Goal: Contribute content

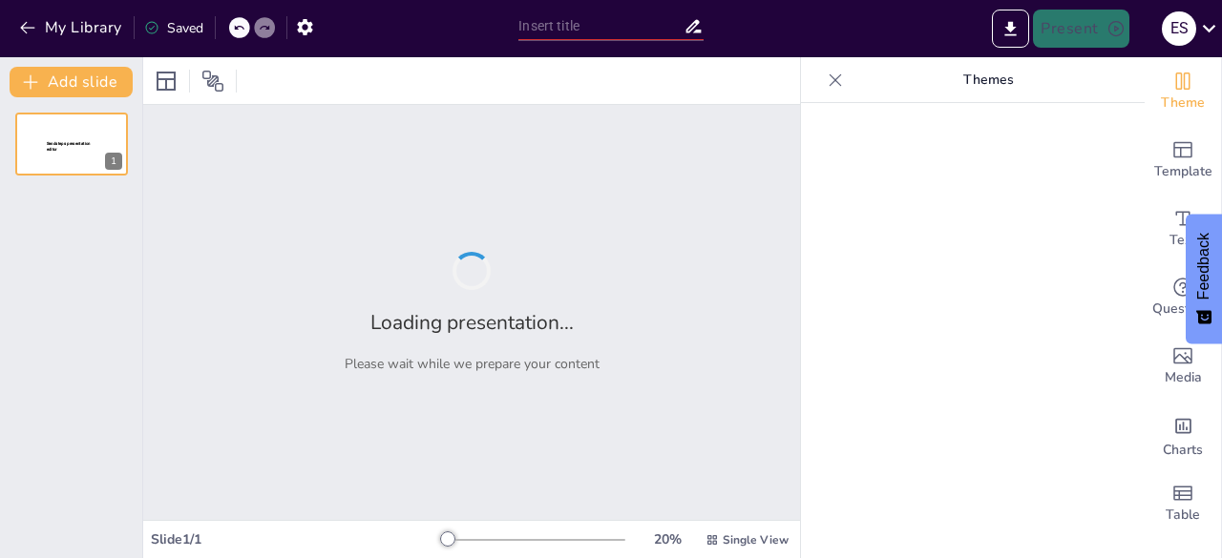
type input "Desarrollo de un Proyecto de Robótica para Casa Inteligente"
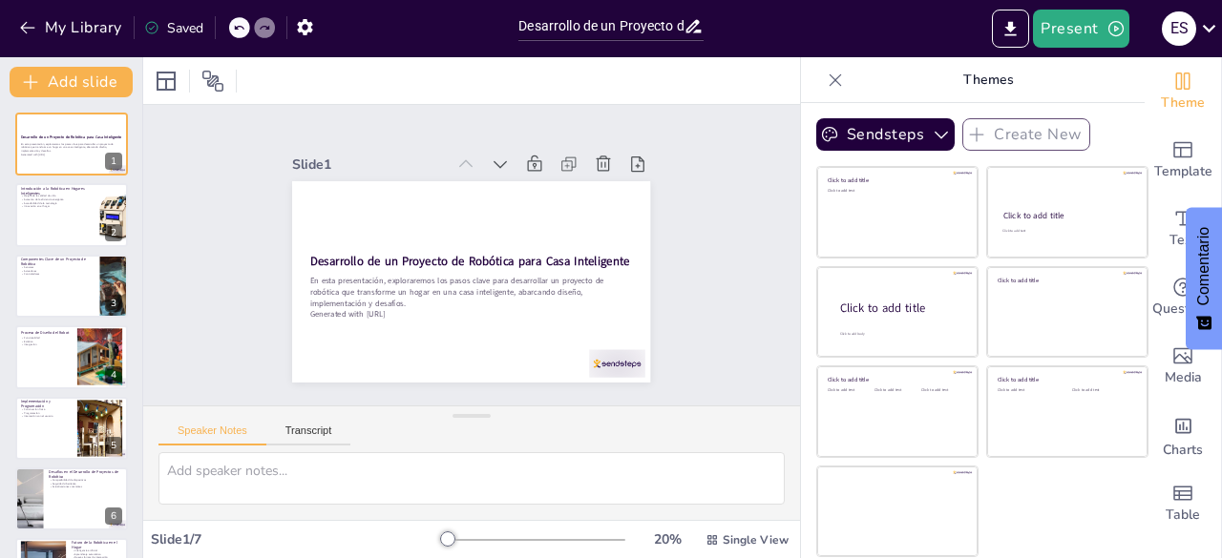
click at [771, 392] on div "Slide 1 Desarrollo de un Proyecto de Robótica para Casa Inteligente En esta pre…" at bounding box center [471, 255] width 657 height 301
click at [55, 216] on div at bounding box center [71, 215] width 115 height 65
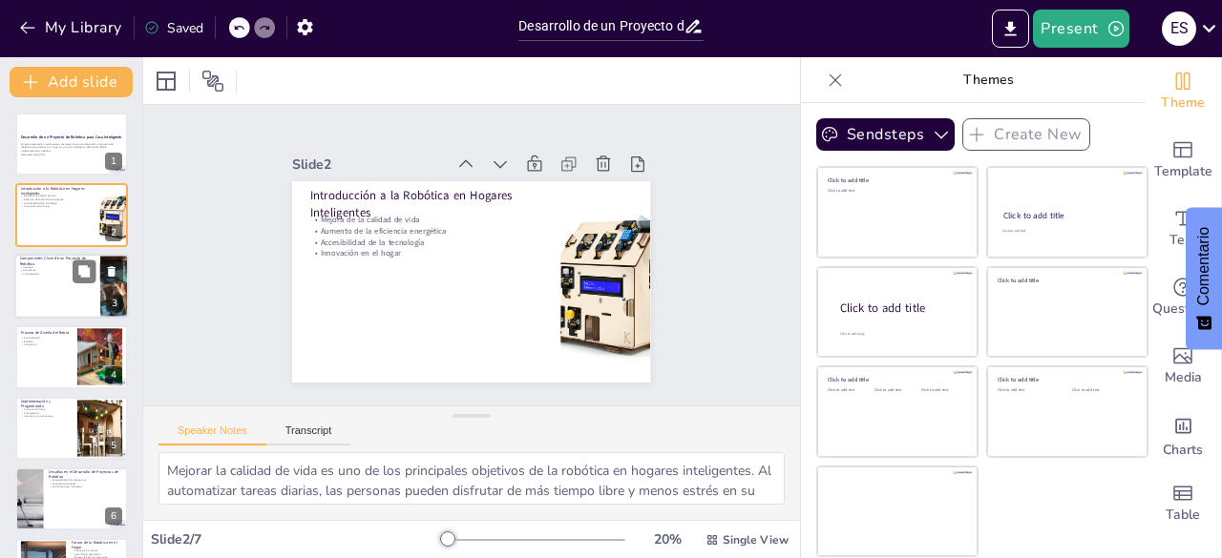
click at [66, 289] on div at bounding box center [71, 286] width 115 height 65
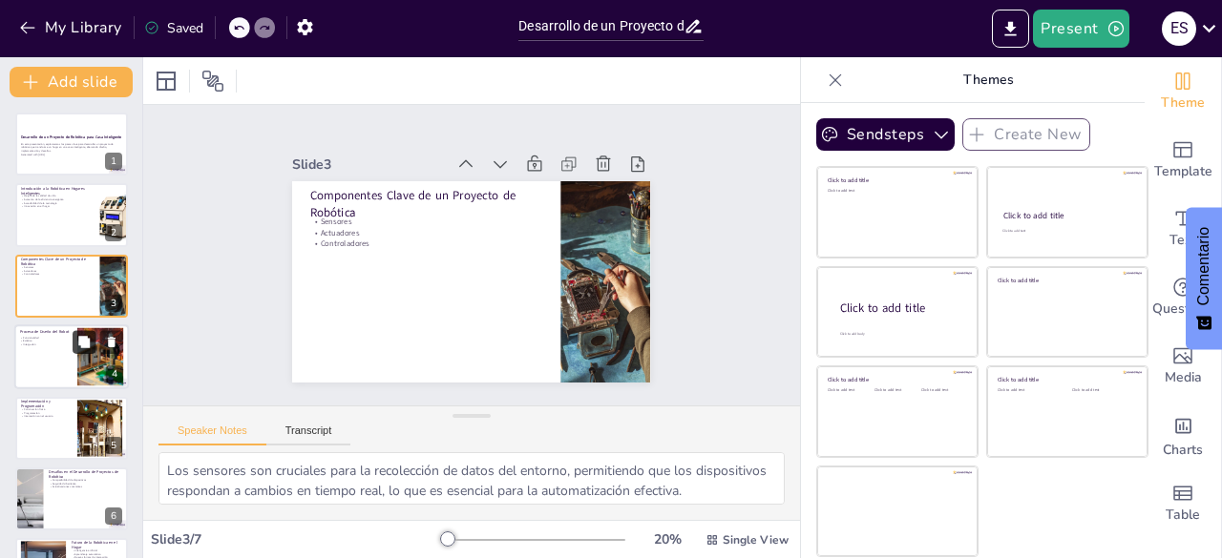
click at [80, 346] on icon at bounding box center [83, 341] width 11 height 11
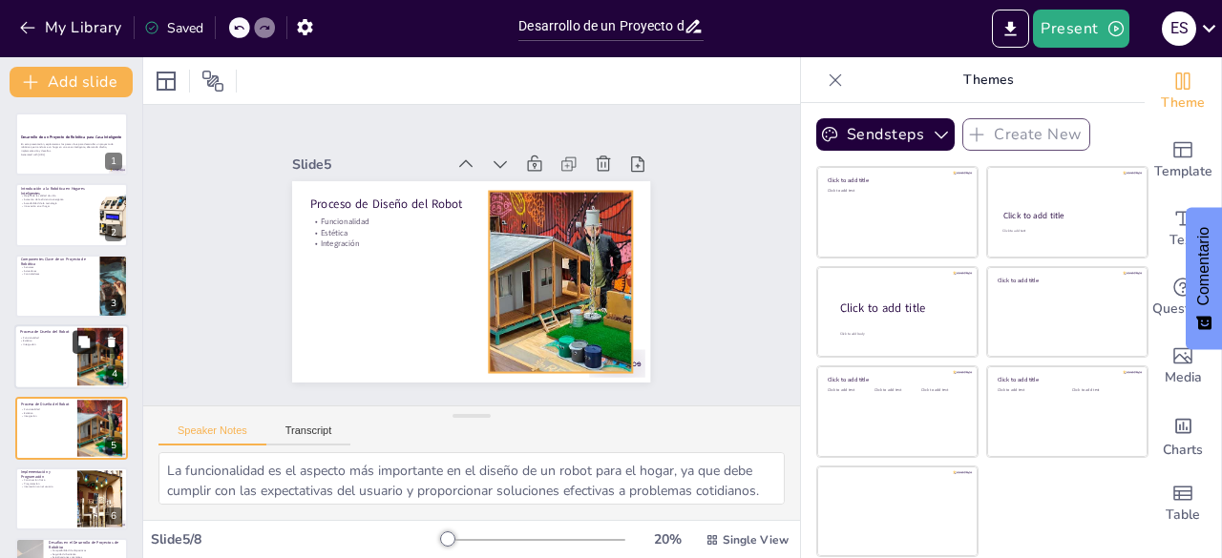
scroll to position [100, 0]
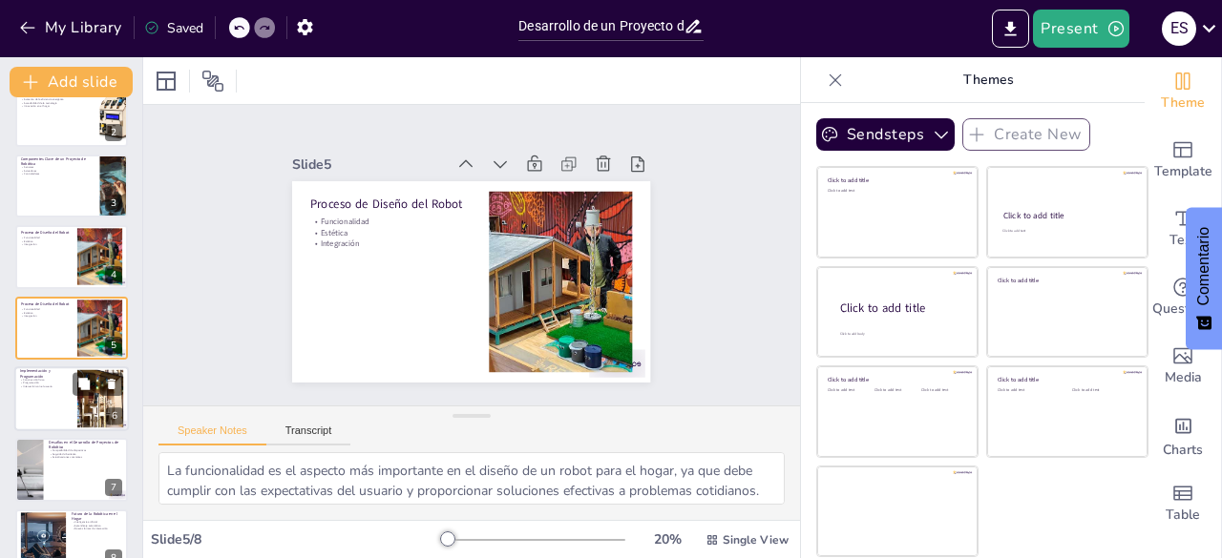
click at [26, 391] on div at bounding box center [71, 399] width 115 height 65
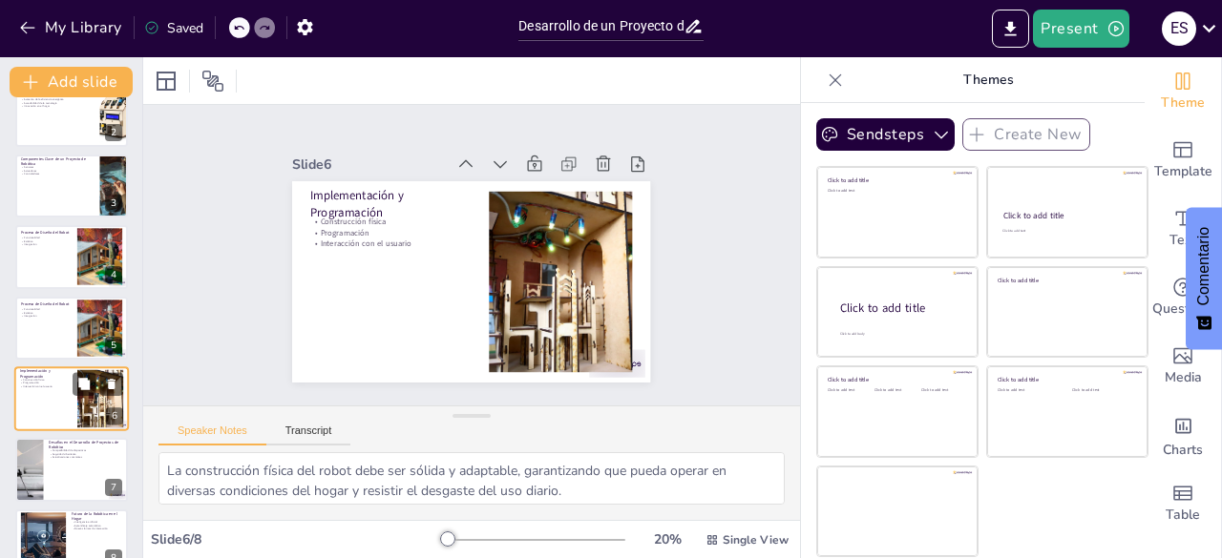
scroll to position [130, 0]
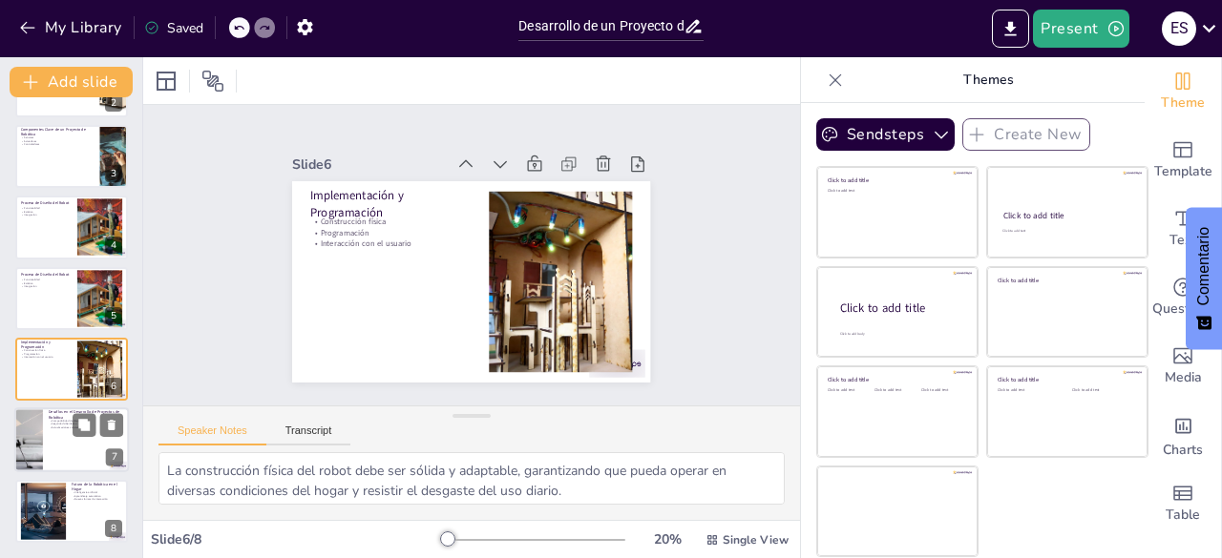
click at [54, 431] on div at bounding box center [71, 441] width 115 height 65
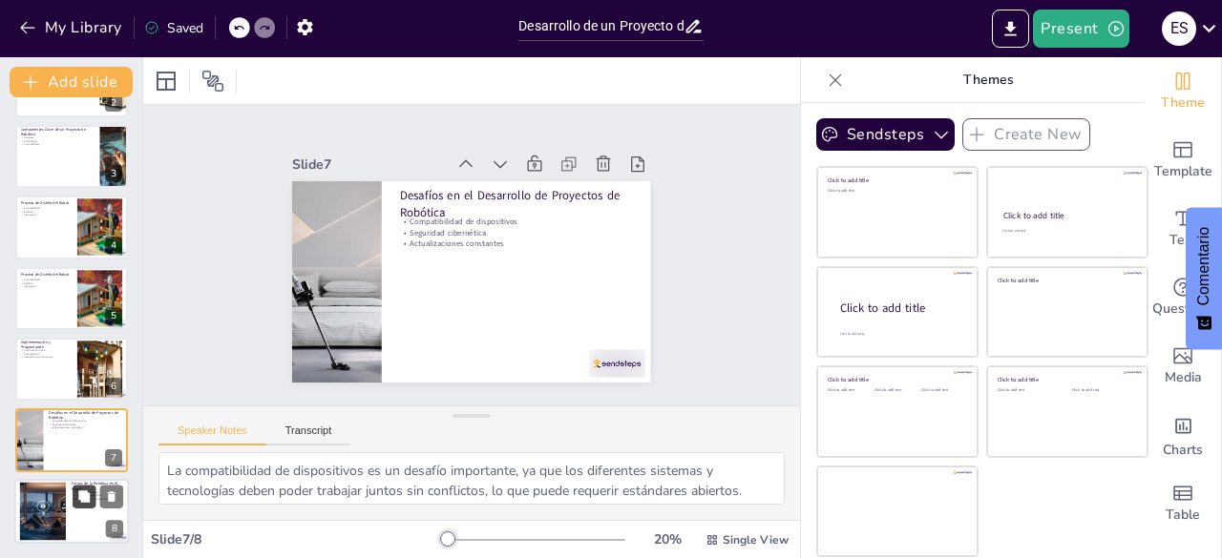
click at [80, 498] on icon at bounding box center [83, 496] width 11 height 11
type textarea "La inteligencia artificial es el motor del futuro en la robótica del hogar, per…"
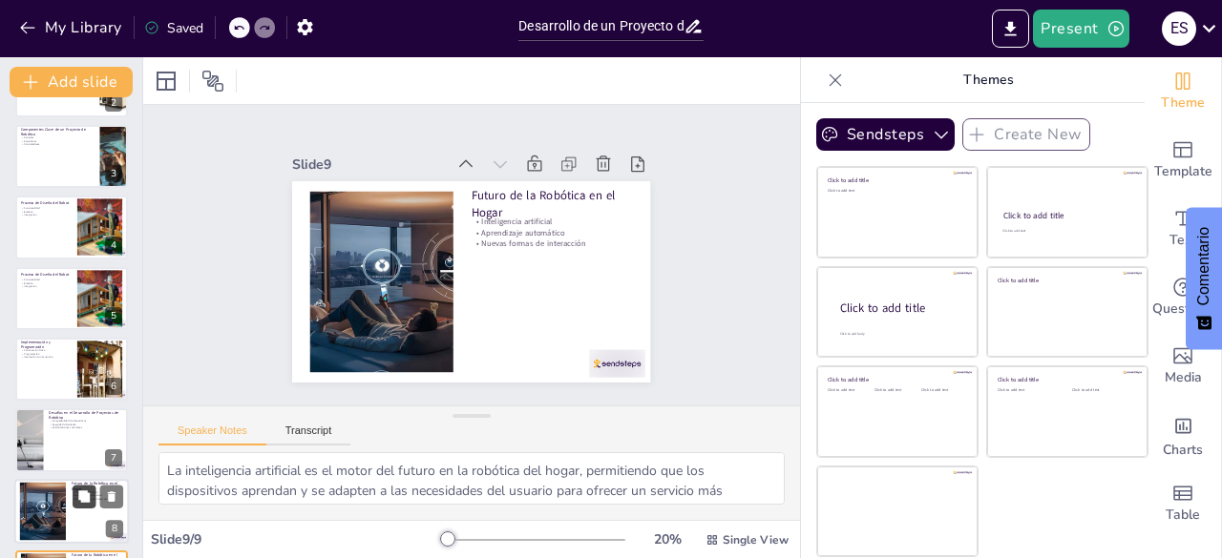
scroll to position [200, 0]
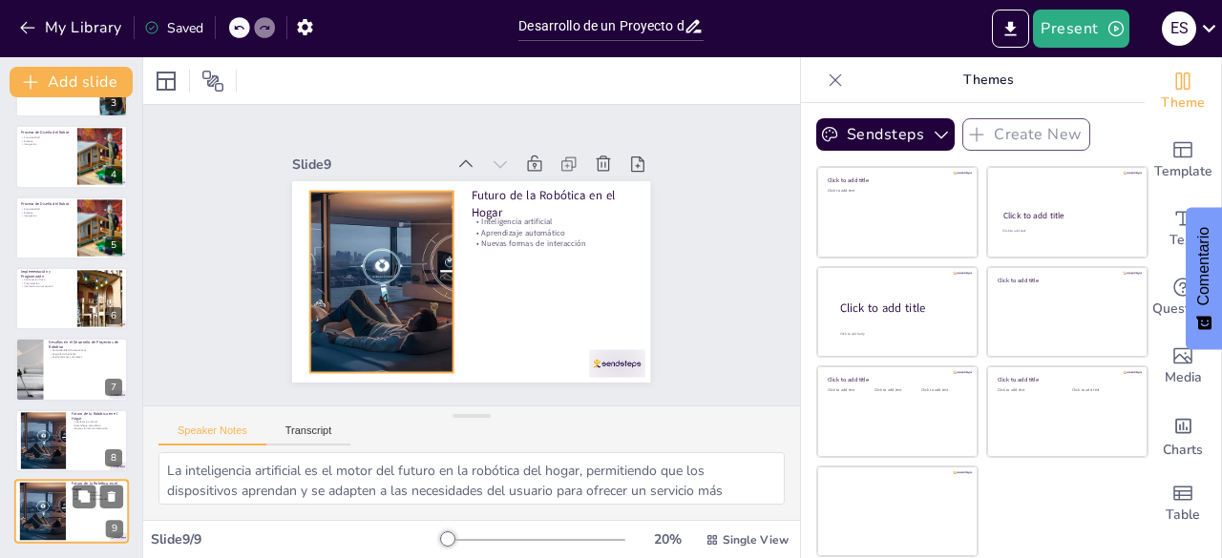
click at [48, 511] on div at bounding box center [42, 512] width 99 height 58
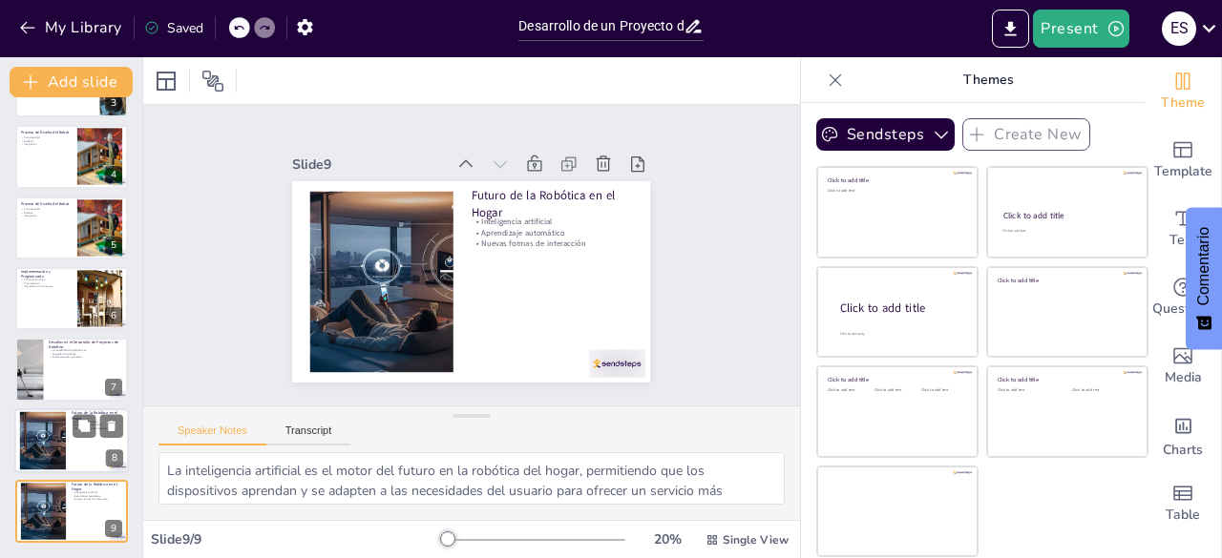
scroll to position [0, 0]
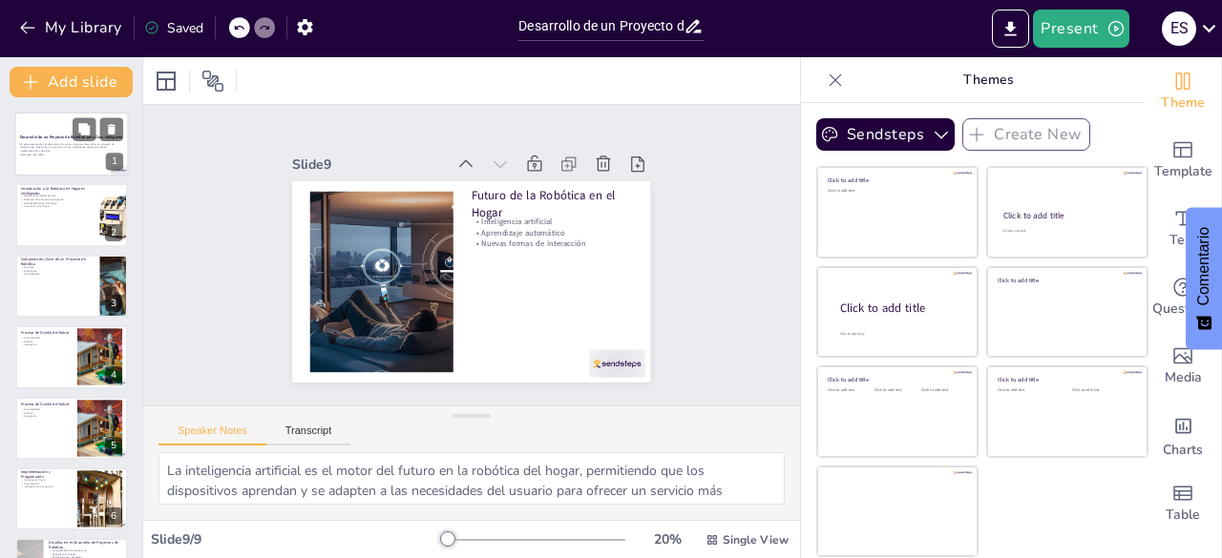
click at [64, 124] on div at bounding box center [71, 144] width 115 height 65
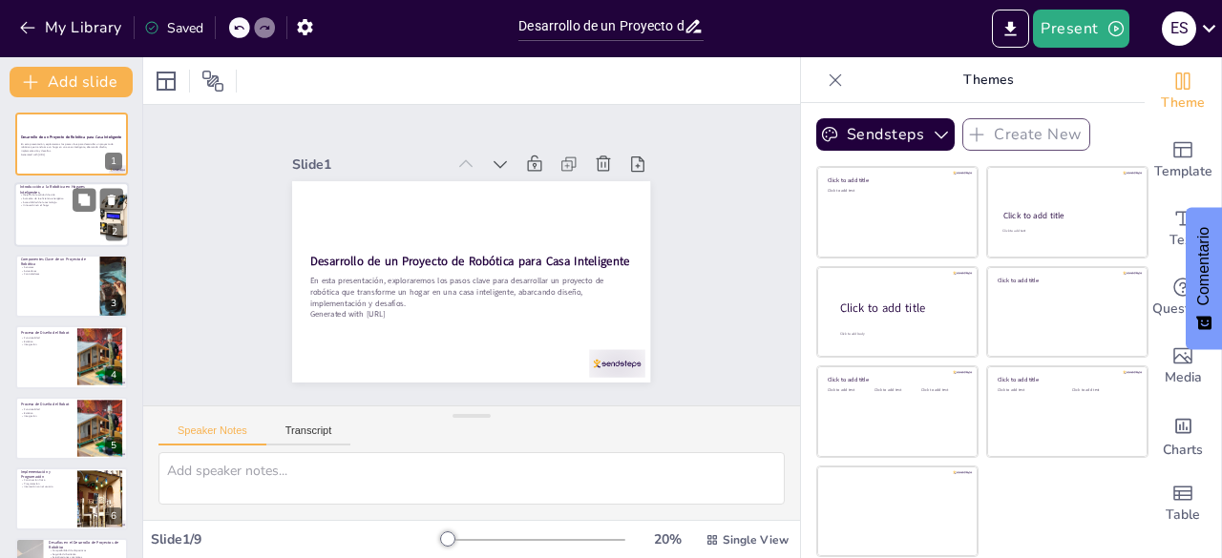
click at [73, 217] on div at bounding box center [71, 215] width 115 height 65
type textarea "Mejorar la calidad de vida es uno de los principales objetivos de la robótica e…"
